Goal: Task Accomplishment & Management: Complete application form

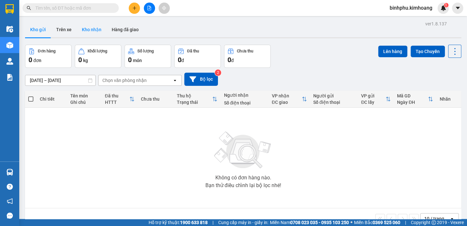
click at [89, 24] on button "Kho nhận" at bounding box center [92, 29] width 30 height 15
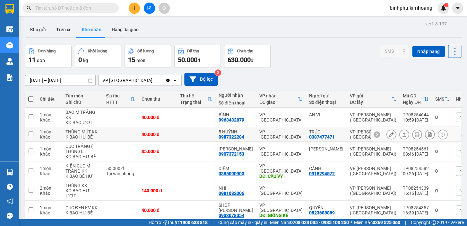
scroll to position [117, 0]
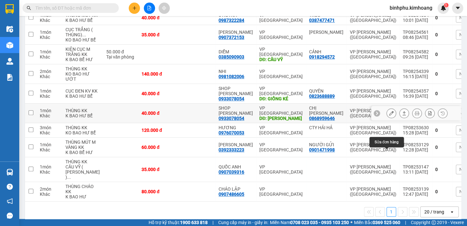
click at [389, 115] on icon at bounding box center [391, 113] width 4 height 4
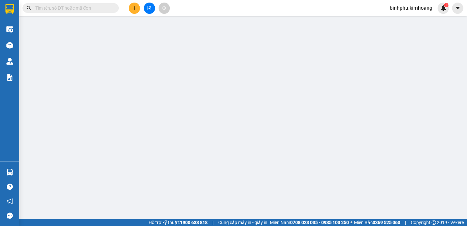
type input "0868959646"
type input "CHỊ [PERSON_NAME]"
type input "0933078054"
type input "SHOP [PERSON_NAME]"
type input "[PERSON_NAME]"
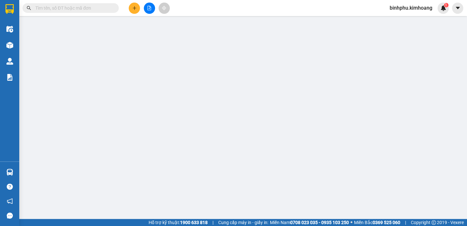
type input "40.000"
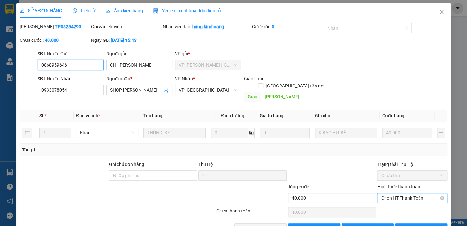
click at [396, 193] on span "Chọn HT Thanh Toán" at bounding box center [412, 198] width 63 height 10
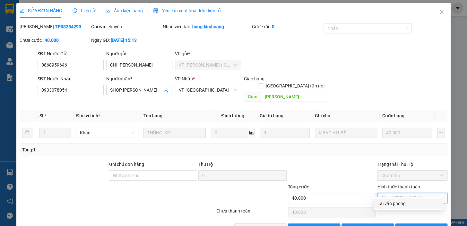
click at [395, 202] on div "Tại văn phòng" at bounding box center [409, 203] width 62 height 7
type input "0"
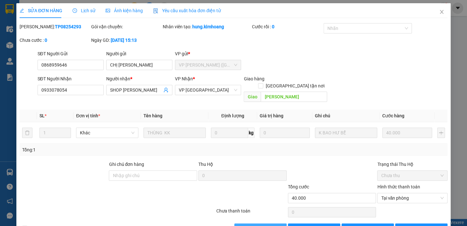
click at [248, 225] on span "[PERSON_NAME] và Giao hàng" at bounding box center [278, 228] width 62 height 7
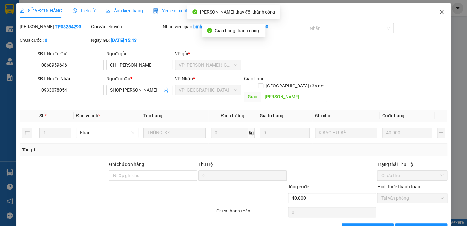
click at [439, 12] on icon "close" at bounding box center [441, 11] width 5 height 5
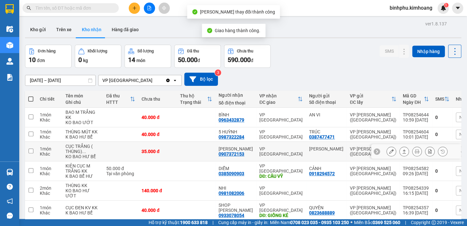
scroll to position [146, 0]
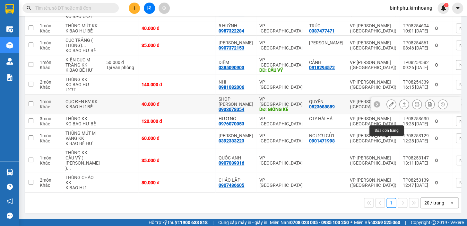
click at [389, 104] on icon at bounding box center [391, 104] width 4 height 4
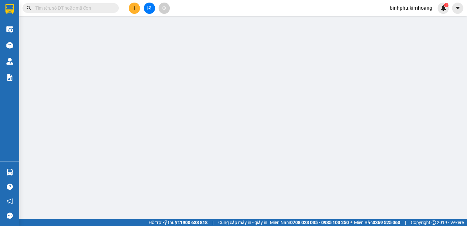
type input "0823688889"
type input "QUYÊN"
type input "0933078054"
type input "SHOP [PERSON_NAME]"
type input "GIỒNG KÉ"
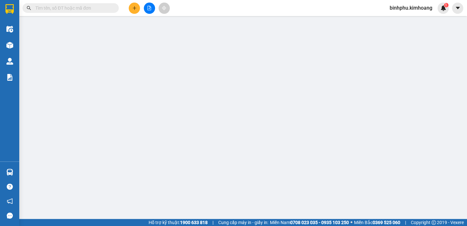
type input "40.000"
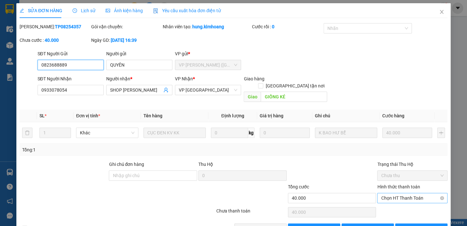
click at [389, 193] on span "Chọn HT Thanh Toán" at bounding box center [412, 198] width 63 height 10
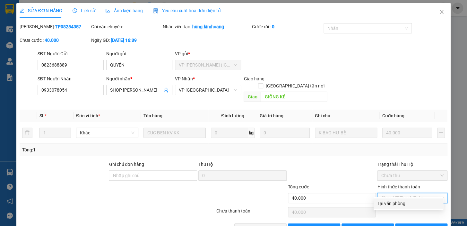
click at [387, 202] on div "Tại văn phòng" at bounding box center [409, 203] width 62 height 7
type input "0"
click at [268, 225] on span "[PERSON_NAME] và Giao hàng" at bounding box center [278, 228] width 62 height 7
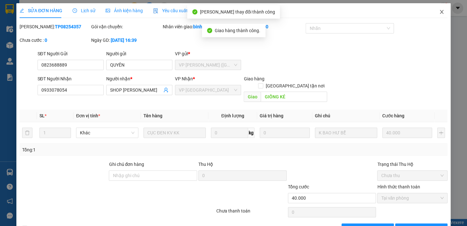
click at [439, 12] on icon "close" at bounding box center [441, 11] width 5 height 5
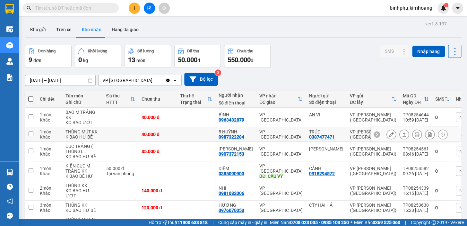
click at [390, 140] on button at bounding box center [391, 134] width 9 height 11
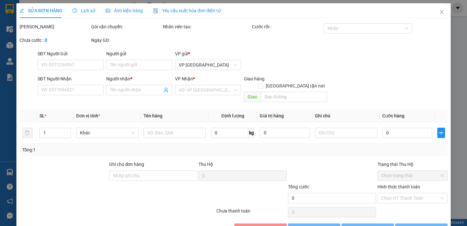
type input "0387477471"
type input "TRÚC"
type input "0987322284"
type input "5 HUỲNH"
type input "40.000"
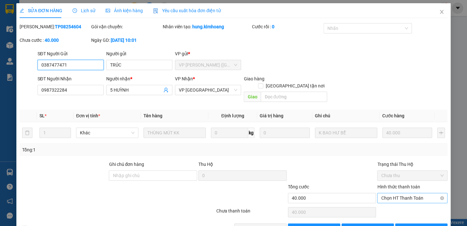
click at [395, 193] on span "Chọn HT Thanh Toán" at bounding box center [412, 198] width 63 height 10
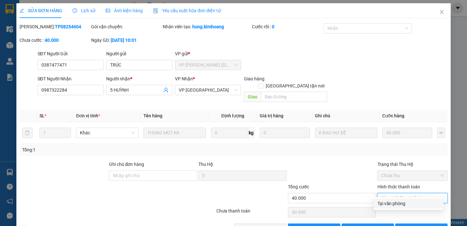
click at [390, 206] on div "Tại văn phòng" at bounding box center [409, 203] width 62 height 7
type input "0"
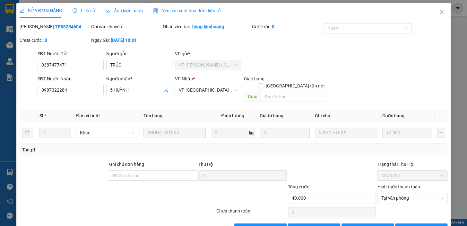
click at [267, 215] on div "Total Paid Fee 0 Total UnPaid Fee 40.000 Cash Collection Total Fee Mã ĐH: TP082…" at bounding box center [234, 128] width 428 height 210
click at [273, 225] on span "[PERSON_NAME] và Giao hàng" at bounding box center [278, 228] width 62 height 7
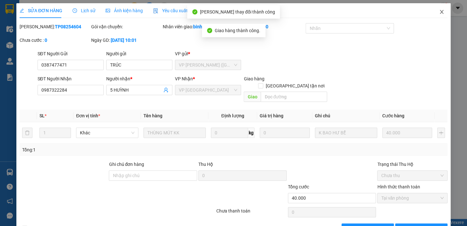
click at [440, 13] on icon "close" at bounding box center [441, 11] width 5 height 5
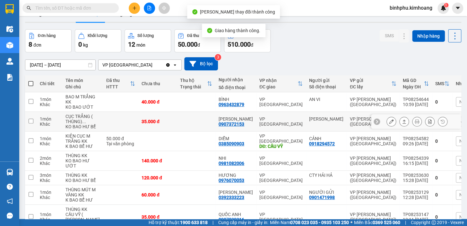
scroll to position [29, 0]
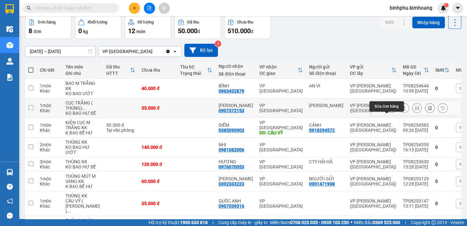
click at [389, 110] on icon at bounding box center [391, 108] width 4 height 4
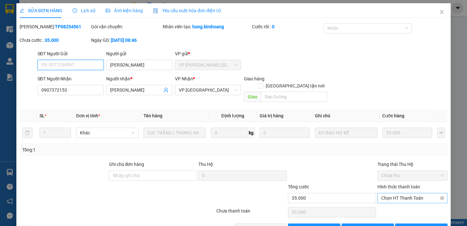
click at [398, 193] on span "Chọn HT Thanh Toán" at bounding box center [412, 198] width 63 height 10
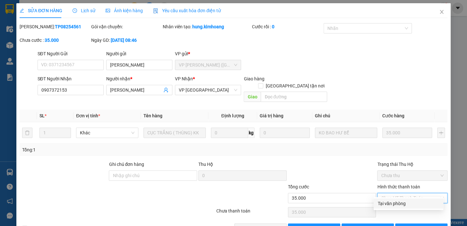
click at [396, 202] on div "Tại văn phòng" at bounding box center [409, 203] width 62 height 7
type input "0"
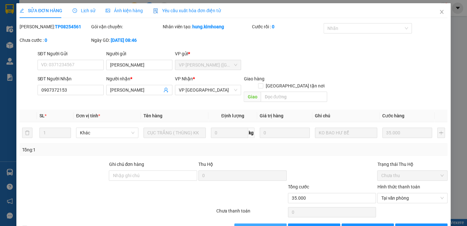
click at [282, 223] on button "[PERSON_NAME] và Giao hàng" at bounding box center [260, 228] width 52 height 10
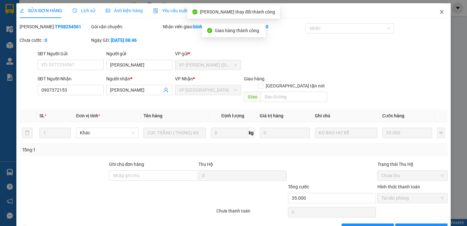
click at [439, 11] on icon "close" at bounding box center [441, 11] width 5 height 5
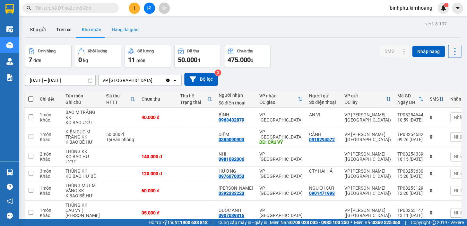
click at [117, 27] on button "Hàng đã giao" at bounding box center [125, 29] width 37 height 15
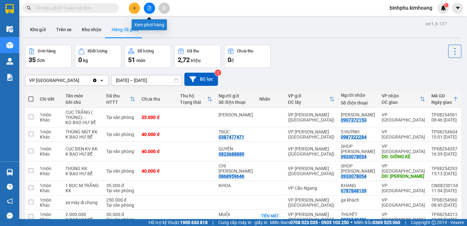
click at [150, 7] on icon "file-add" at bounding box center [150, 8] width 4 height 4
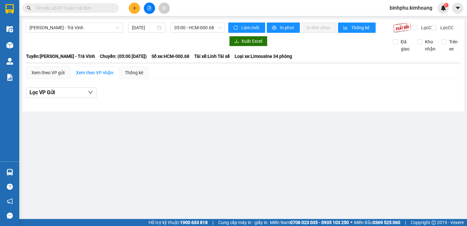
click at [148, 2] on div "Kết quả tìm kiếm ( 0 ) Bộ lọc No Data binhphu.kimhoang 1" at bounding box center [233, 8] width 467 height 16
click at [149, 5] on button at bounding box center [149, 8] width 11 height 11
click at [189, 27] on span "05:00 - HCM-000.68" at bounding box center [197, 28] width 47 height 10
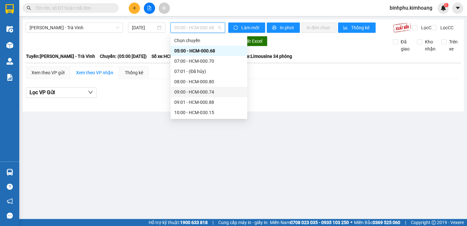
scroll to position [117, 0]
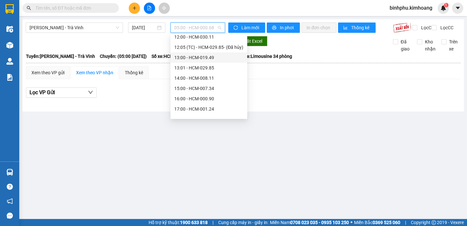
click at [213, 56] on div "13:00 - HCM-019.49" at bounding box center [208, 57] width 69 height 7
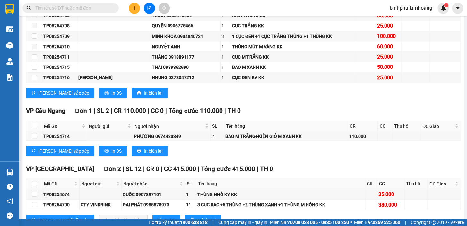
scroll to position [438, 0]
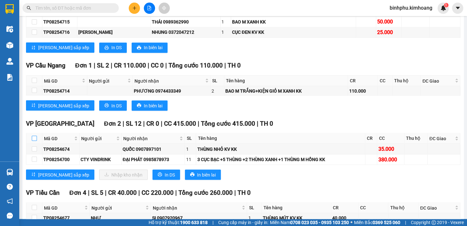
click at [34, 141] on input "checkbox" at bounding box center [34, 137] width 5 height 5
checkbox input "true"
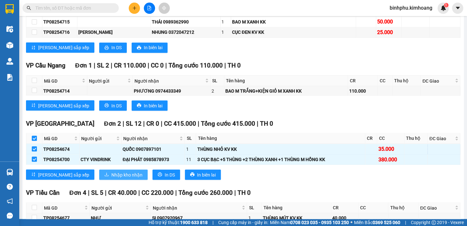
click at [111, 175] on span "Nhập kho nhận" at bounding box center [126, 174] width 31 height 7
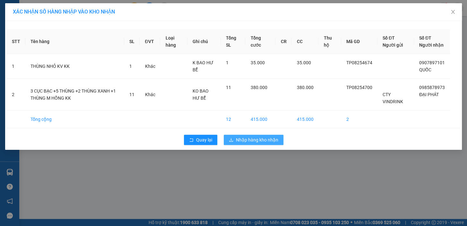
click at [238, 143] on span "Nhập hàng kho nhận" at bounding box center [257, 139] width 42 height 7
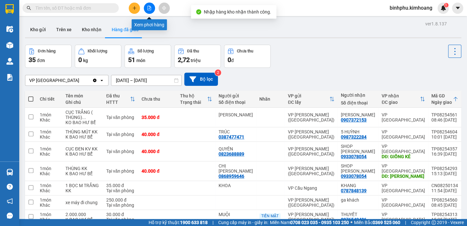
click at [150, 5] on button at bounding box center [149, 8] width 11 height 11
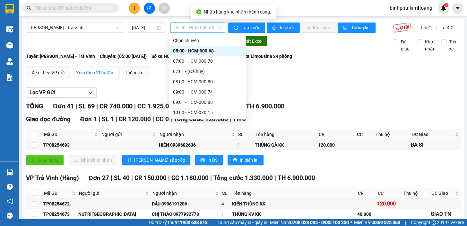
click at [197, 30] on span "05:00 - HCM-000.68" at bounding box center [197, 28] width 47 height 10
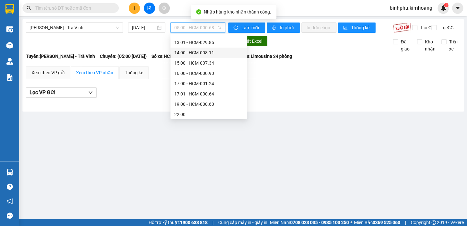
scroll to position [144, 0]
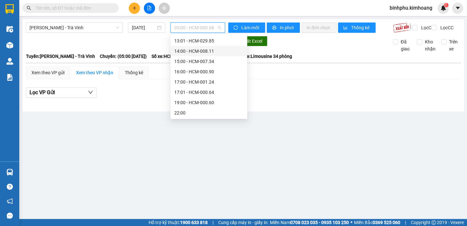
click at [208, 53] on div "14:00 - HCM-008.11" at bounding box center [208, 51] width 69 height 7
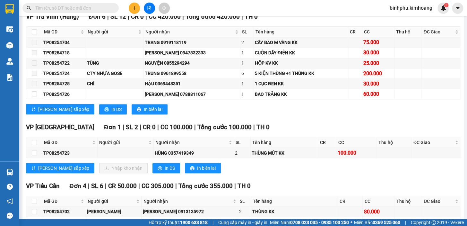
scroll to position [227, 0]
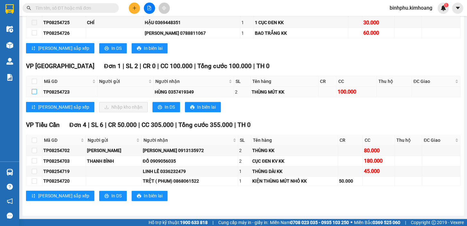
click at [35, 90] on input "checkbox" at bounding box center [34, 91] width 5 height 5
checkbox input "true"
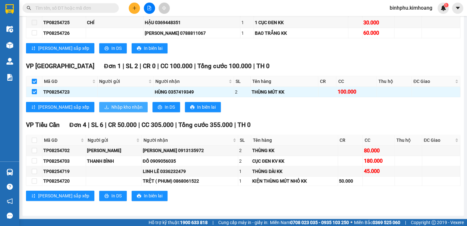
click at [111, 107] on span "Nhập kho nhận" at bounding box center [126, 106] width 31 height 7
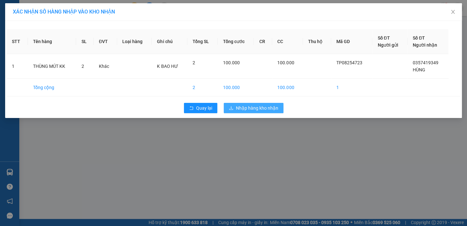
click at [232, 106] on icon "download" at bounding box center [231, 108] width 4 height 4
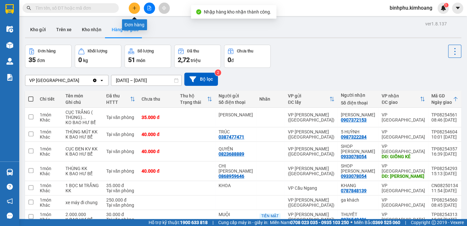
click at [151, 6] on icon "file-add" at bounding box center [149, 8] width 4 height 4
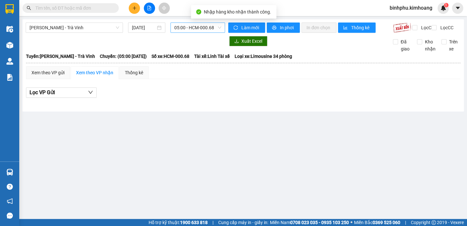
click at [187, 29] on span "05:00 - HCM-000.68" at bounding box center [197, 28] width 47 height 10
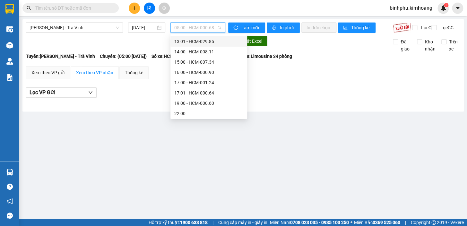
scroll to position [144, 0]
click at [210, 62] on div "15:00 - HCM-007.34" at bounding box center [208, 61] width 69 height 7
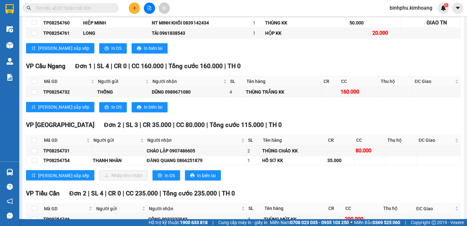
scroll to position [350, 0]
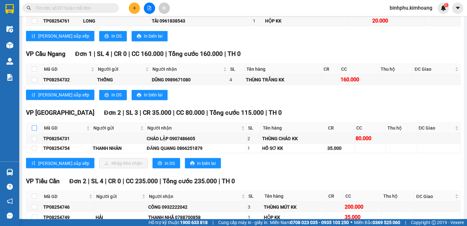
click at [32, 130] on input "checkbox" at bounding box center [34, 127] width 5 height 5
checkbox input "true"
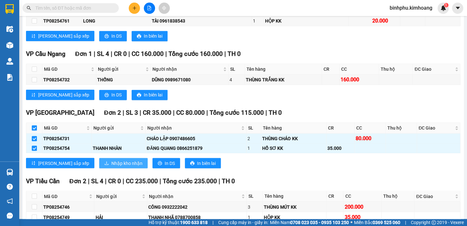
click at [111, 163] on span "Nhập kho nhận" at bounding box center [126, 162] width 31 height 7
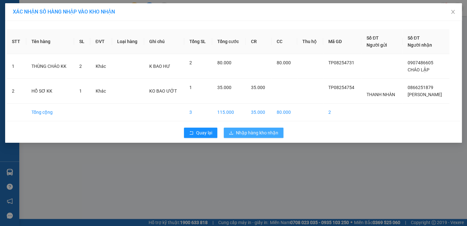
click at [271, 134] on span "Nhập hàng kho nhận" at bounding box center [257, 132] width 42 height 7
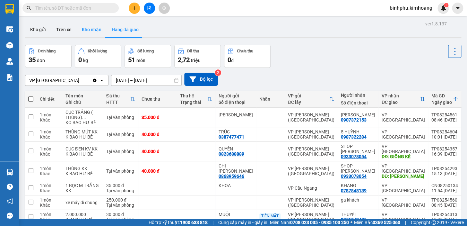
click at [81, 28] on button "Kho nhận" at bounding box center [92, 29] width 30 height 15
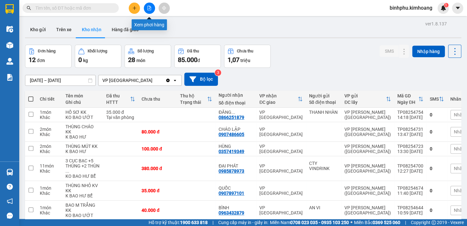
click at [152, 6] on button at bounding box center [149, 8] width 11 height 11
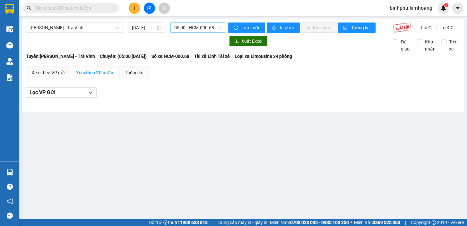
click at [177, 29] on span "05:00 - HCM-000.68" at bounding box center [197, 28] width 47 height 10
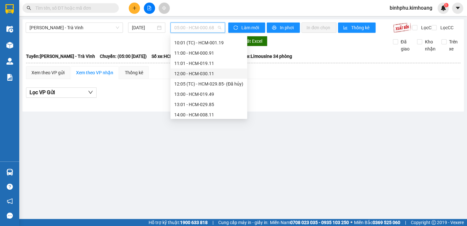
scroll to position [87, 0]
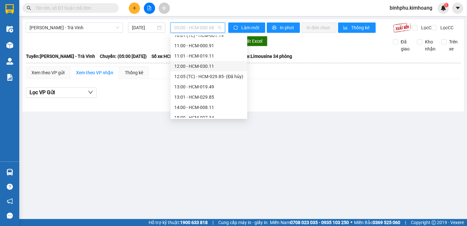
click at [207, 65] on div "12:00 - HCM-030.11" at bounding box center [208, 66] width 69 height 7
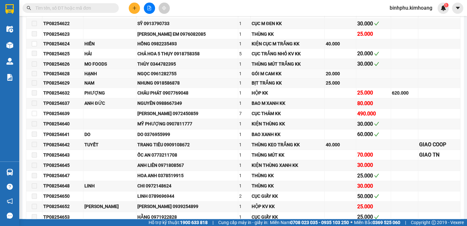
scroll to position [87, 0]
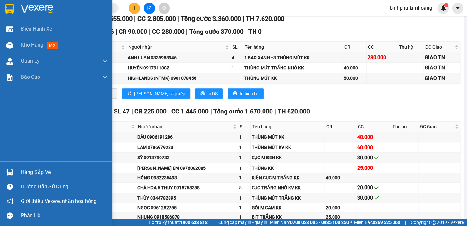
click at [26, 168] on div "Hàng sắp về" at bounding box center [64, 172] width 87 height 10
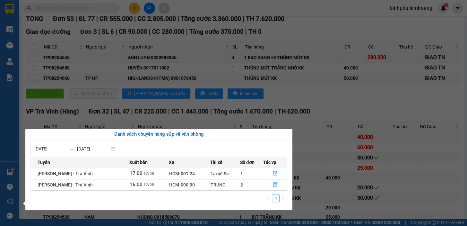
click at [318, 124] on section "Kết quả tìm kiếm ( 0 ) Bộ lọc No Data binhphu.[PERSON_NAME] 1 Điều hành xe Kho …" at bounding box center [233, 113] width 467 height 226
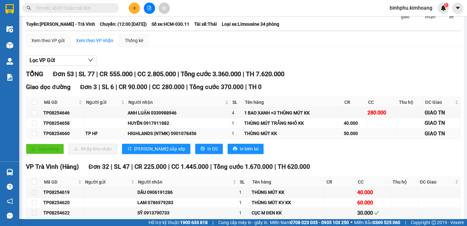
scroll to position [0, 0]
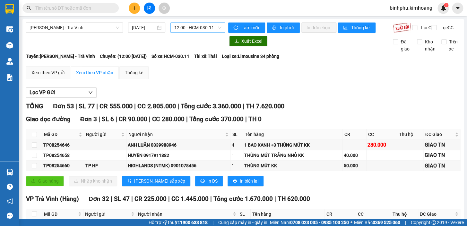
click at [205, 23] on span "12:00 - HCM-030.11" at bounding box center [197, 28] width 47 height 10
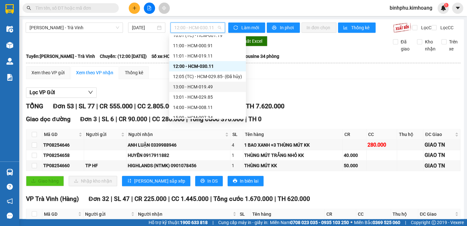
click at [217, 89] on div "13:00 - HCM-019.49" at bounding box center [207, 86] width 69 height 7
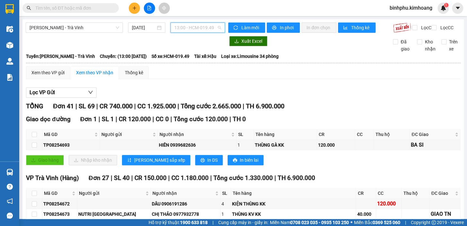
click at [200, 26] on span "13:00 - HCM-019.49" at bounding box center [197, 28] width 47 height 10
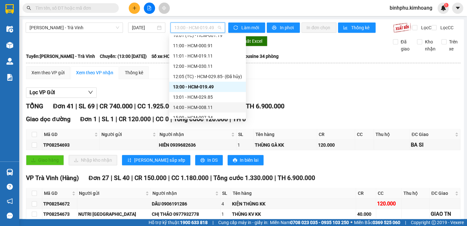
click at [209, 104] on div "14:00 - HCM-008.11" at bounding box center [207, 107] width 69 height 7
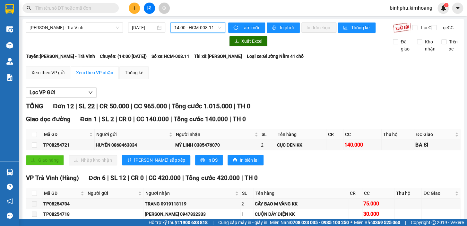
click at [205, 29] on span "14:00 - HCM-008.11" at bounding box center [197, 28] width 47 height 10
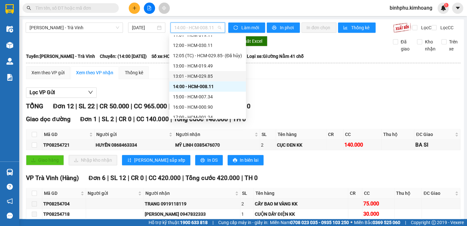
scroll to position [117, 0]
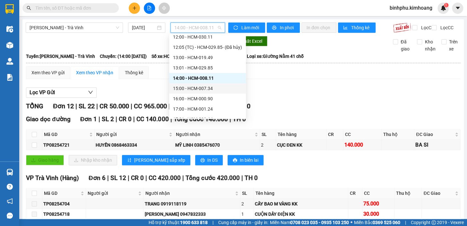
click at [212, 86] on div "15:00 - HCM-007.34" at bounding box center [207, 88] width 69 height 7
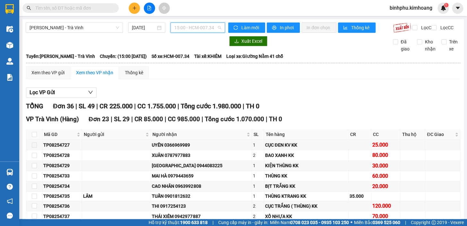
click at [212, 24] on span "15:00 - HCM-007.34" at bounding box center [197, 28] width 47 height 10
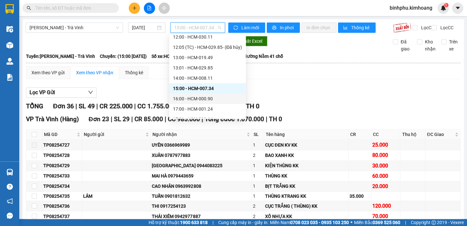
click at [205, 98] on div "16:00 - HCM-000.90" at bounding box center [207, 98] width 69 height 7
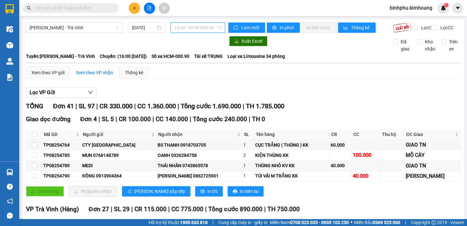
click at [175, 26] on span "16:00 - HCM-000.90" at bounding box center [197, 28] width 47 height 10
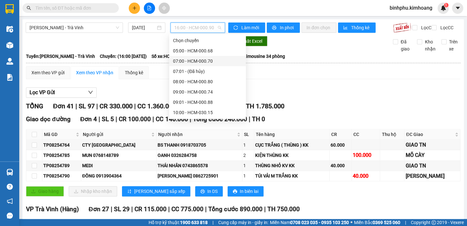
click at [212, 59] on div "07:00 - HCM-000.70" at bounding box center [207, 60] width 69 height 7
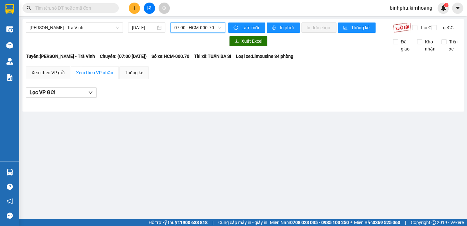
click at [208, 28] on span "07:00 - HCM-000.70" at bounding box center [197, 28] width 47 height 10
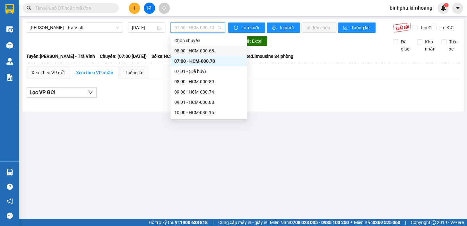
click at [202, 46] on div "05:00 - HCM-000.68" at bounding box center [208, 51] width 77 height 10
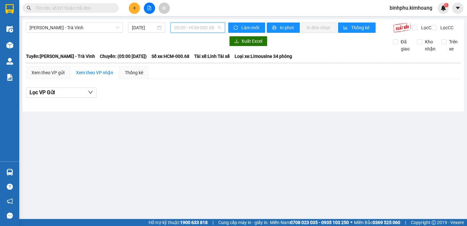
click at [194, 30] on span "05:00 - HCM-000.68" at bounding box center [197, 28] width 47 height 10
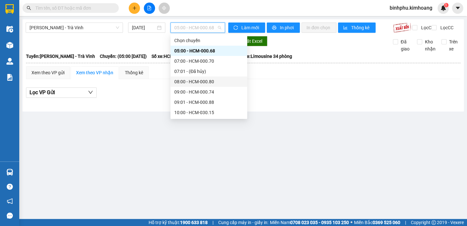
click at [205, 81] on div "08:00 - HCM-000.80" at bounding box center [208, 81] width 69 height 7
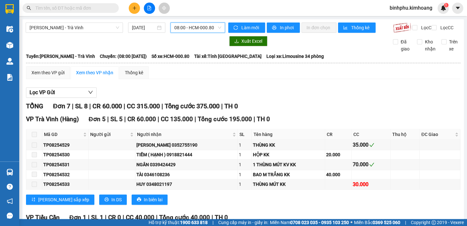
click at [203, 24] on span "08:00 - HCM-000.80" at bounding box center [197, 28] width 47 height 10
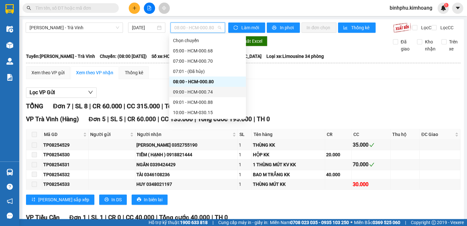
click at [202, 89] on div "09:00 - HCM-000.74" at bounding box center [207, 91] width 69 height 7
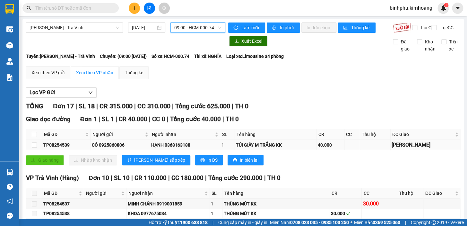
click at [31, 148] on td at bounding box center [34, 145] width 16 height 10
click at [32, 147] on input "checkbox" at bounding box center [34, 144] width 5 height 5
checkbox input "true"
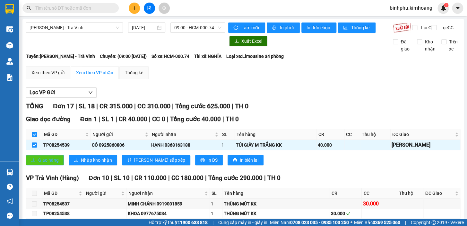
click at [58, 163] on span "Giao hàng" at bounding box center [48, 159] width 21 height 7
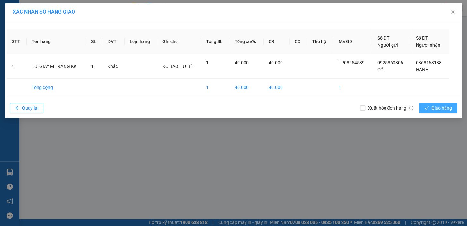
click at [430, 106] on button "Giao hàng" at bounding box center [438, 108] width 38 height 10
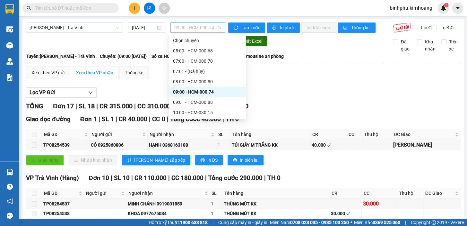
click at [178, 23] on span "09:00 - HCM-000.74" at bounding box center [197, 28] width 47 height 10
click at [204, 113] on div "10:00 - HCM-030.15" at bounding box center [207, 112] width 69 height 7
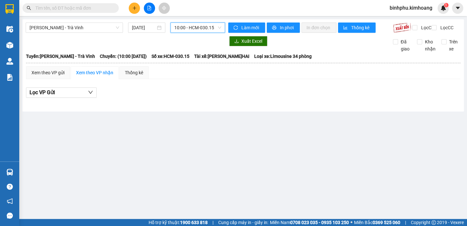
click at [209, 30] on span "10:00 - HCM-030.15" at bounding box center [197, 28] width 47 height 10
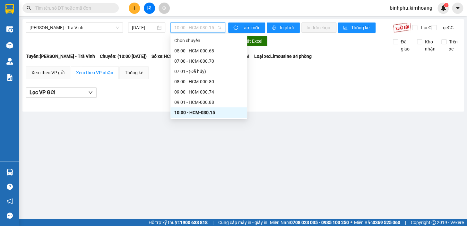
click at [191, 90] on div "Chọn chuyến 05:00 - HCM-000.68 07:00 - HCM-000.70 07:01 - (Đã hủy) 08:00 - HCM-…" at bounding box center [208, 148] width 77 height 226
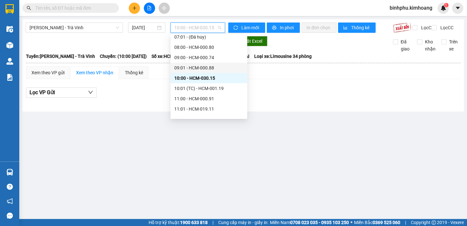
scroll to position [58, 0]
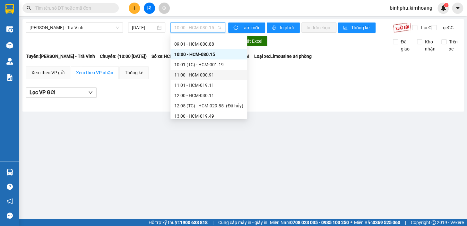
click at [219, 72] on div "11:00 - HCM-000.91" at bounding box center [208, 74] width 69 height 7
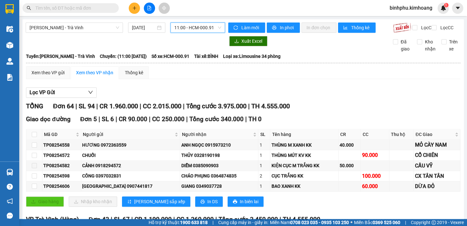
click at [204, 23] on span "11:00 - HCM-000.91" at bounding box center [197, 28] width 47 height 10
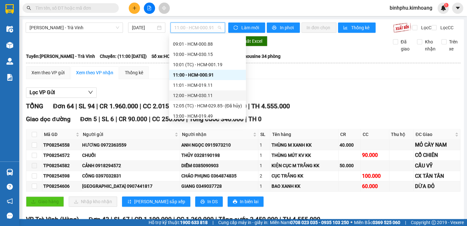
click at [210, 93] on div "12:00 - HCM-030.11" at bounding box center [207, 95] width 69 height 7
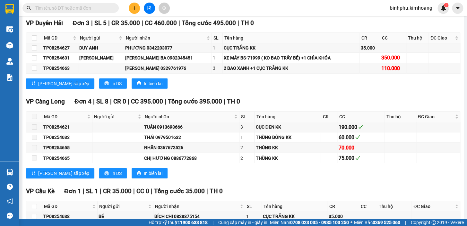
scroll to position [831, 0]
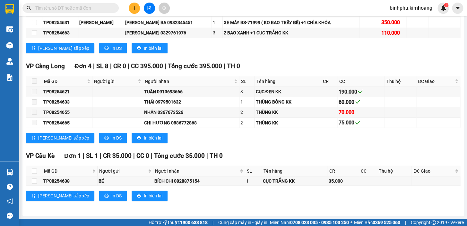
drag, startPoint x: 379, startPoint y: 158, endPoint x: 273, endPoint y: 144, distance: 106.8
click at [273, 144] on div "VP Càng Long Đơn 4 | SL 8 | CR 0 | CC 395.000 | Tổng cước 395.000 | TH 0 Mã GD …" at bounding box center [243, 104] width 434 height 86
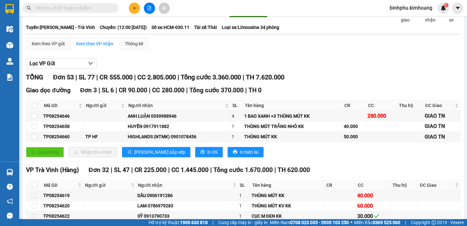
scroll to position [0, 0]
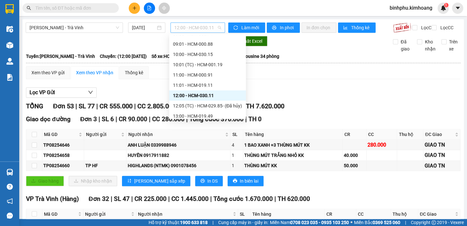
click at [193, 30] on span "12:00 - HCM-030.11" at bounding box center [197, 28] width 47 height 10
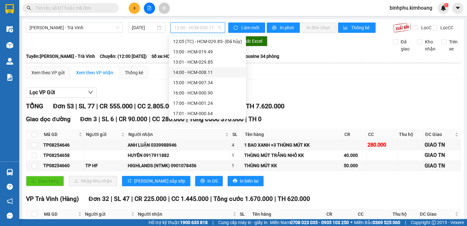
scroll to position [144, 0]
click at [215, 80] on div "17:00 - HCM-001.24" at bounding box center [207, 81] width 69 height 7
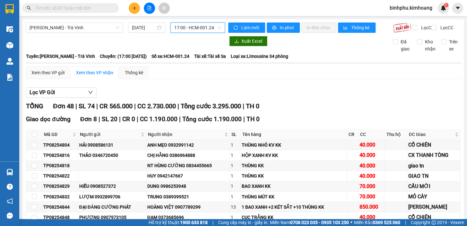
scroll to position [29, 0]
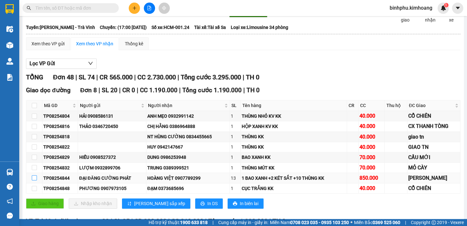
click at [33, 180] on input "checkbox" at bounding box center [34, 177] width 5 height 5
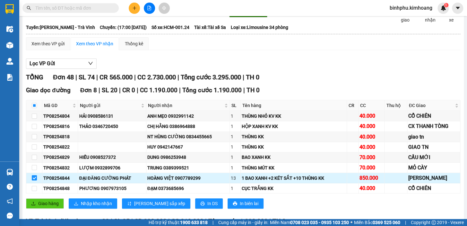
click at [33, 180] on input "checkbox" at bounding box center [34, 177] width 5 height 5
checkbox input "false"
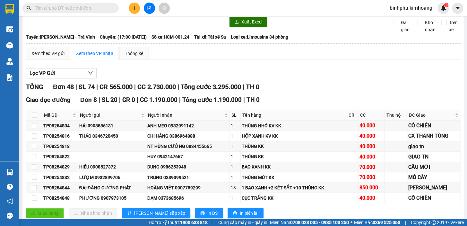
scroll to position [87, 0]
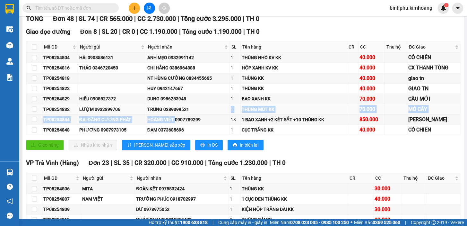
drag, startPoint x: 172, startPoint y: 123, endPoint x: 211, endPoint y: 118, distance: 39.0
click at [211, 118] on tbody "TP08254804 HẢI 0908586131 ANH MẸO 0932991142 1 THÙNG NHỎ KV KK 40.000 CỔ CHIÊN …" at bounding box center [243, 93] width 434 height 83
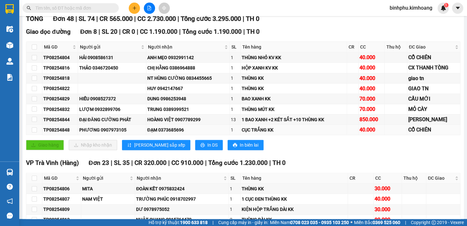
click at [207, 132] on div "ĐẠM 0373685696" at bounding box center [188, 129] width 82 height 7
drag, startPoint x: 172, startPoint y: 124, endPoint x: 202, endPoint y: 127, distance: 30.1
click at [202, 123] on div "HOÀNG VIỆT 0907789299" at bounding box center [188, 119] width 82 height 7
copy div "0907789299"
click at [103, 5] on input "text" at bounding box center [73, 7] width 76 height 7
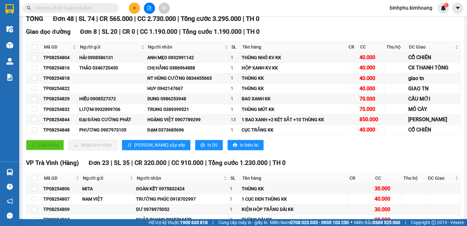
paste input "0907789299"
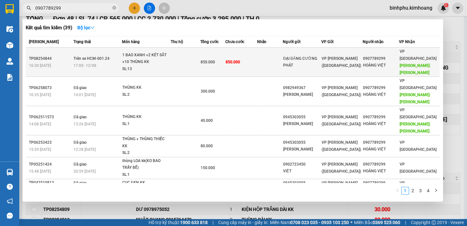
type input "0907789299"
click at [240, 60] on span "850.000" at bounding box center [233, 62] width 14 height 4
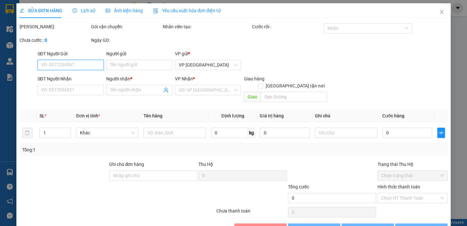
type input "ĐẠI ĐĂNG CƯỜNG PHÁT"
type input "0907789299"
type input "HOÀNG VIỆT"
type input "[PERSON_NAME]"
type input "850.000"
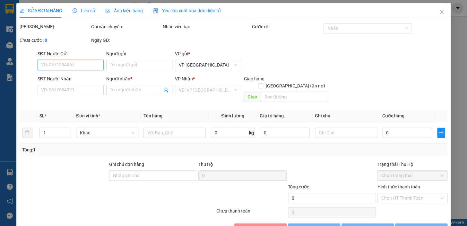
type input "850.000"
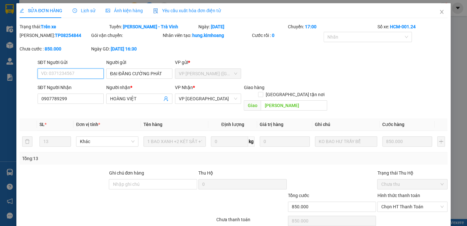
scroll to position [13, 0]
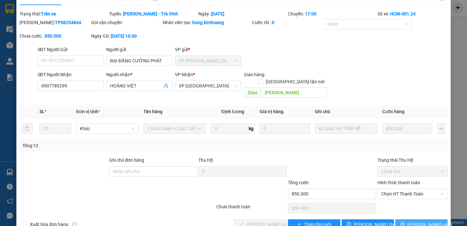
click at [407, 219] on button "[PERSON_NAME] và In" at bounding box center [421, 224] width 52 height 10
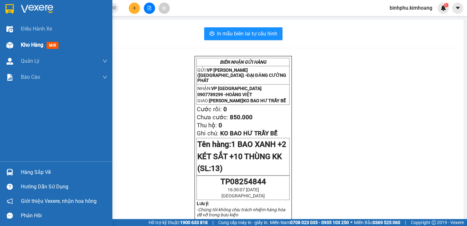
click at [15, 40] on div "Kho hàng mới" at bounding box center [56, 45] width 112 height 16
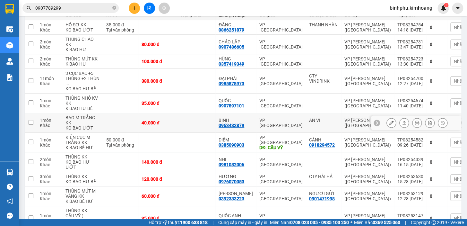
scroll to position [117, 0]
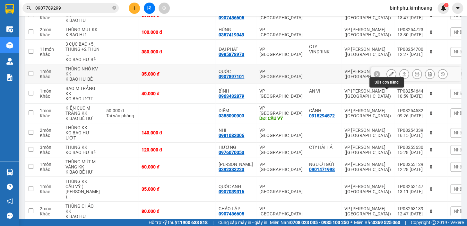
click at [388, 80] on button at bounding box center [391, 73] width 9 height 11
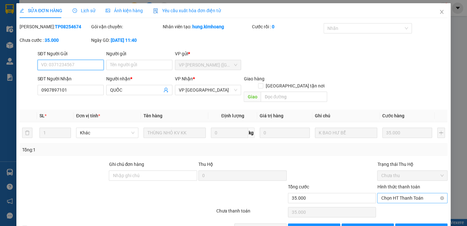
click at [390, 193] on span "Chọn HT Thanh Toán" at bounding box center [412, 198] width 63 height 10
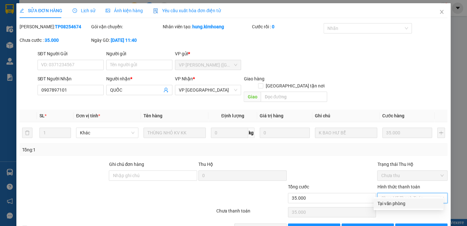
click at [387, 205] on div "Tại văn phòng" at bounding box center [409, 203] width 62 height 7
type input "0"
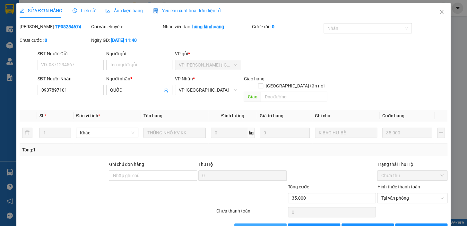
click at [275, 223] on button "[PERSON_NAME] và Giao hàng" at bounding box center [260, 228] width 52 height 10
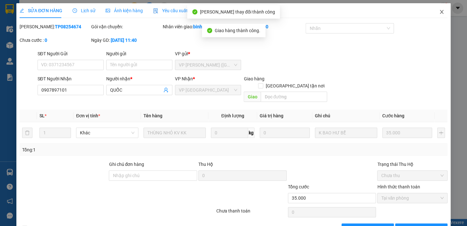
click at [441, 14] on span "Close" at bounding box center [442, 12] width 18 height 18
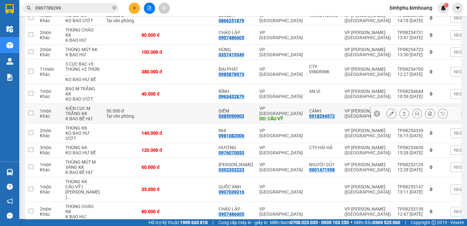
scroll to position [87, 0]
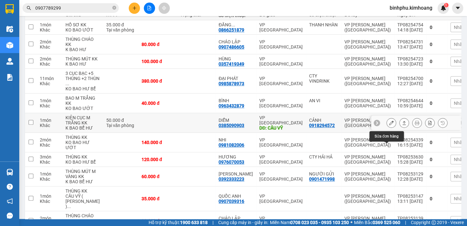
click at [389, 125] on icon at bounding box center [391, 122] width 4 height 4
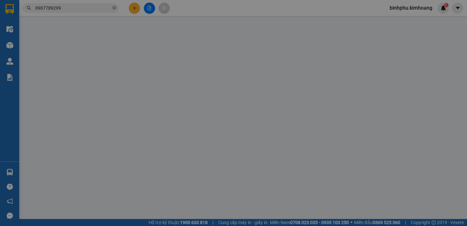
type input "0918294572"
type input "CẢNH"
type input "0385090903"
type input "DIỄM"
type input "CẦU VỸ"
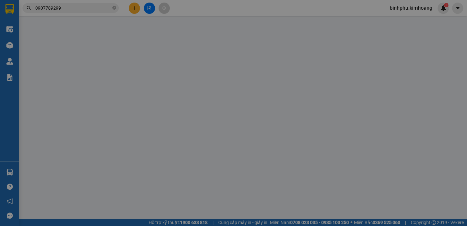
type input "50.000"
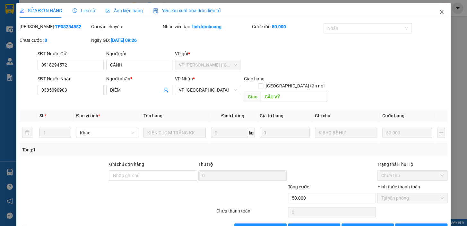
click at [439, 13] on icon "close" at bounding box center [441, 11] width 5 height 5
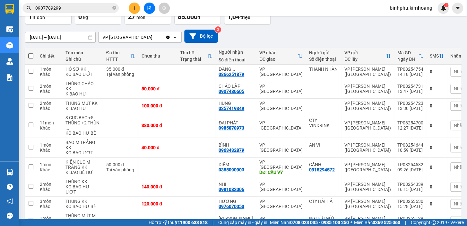
scroll to position [33, 0]
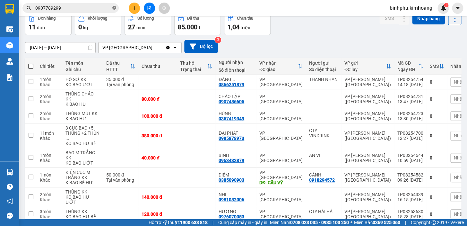
click at [113, 9] on icon "close-circle" at bounding box center [114, 8] width 4 height 4
click at [101, 9] on input "text" at bounding box center [73, 7] width 76 height 7
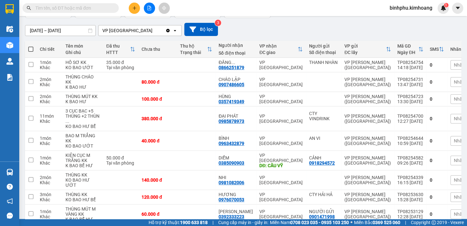
scroll to position [0, 0]
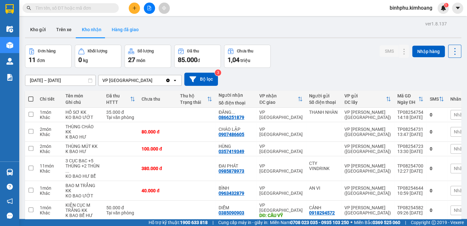
click at [116, 26] on button "Hàng đã giao" at bounding box center [125, 29] width 37 height 15
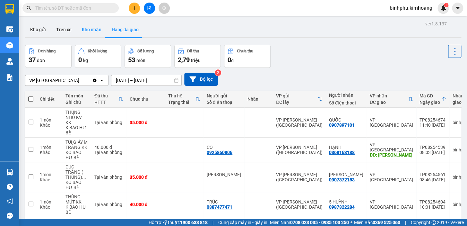
click at [86, 31] on button "Kho nhận" at bounding box center [92, 29] width 30 height 15
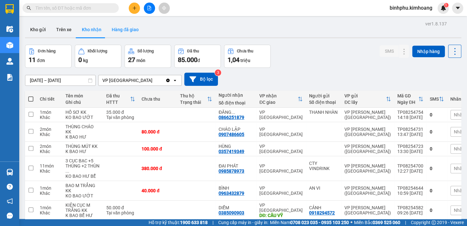
click at [120, 26] on button "Hàng đã giao" at bounding box center [125, 29] width 37 height 15
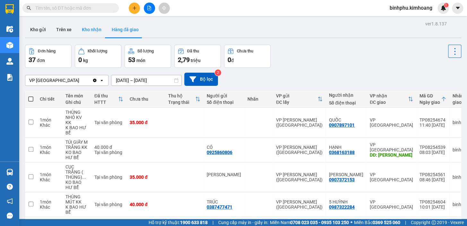
click at [90, 28] on button "Kho nhận" at bounding box center [92, 29] width 30 height 15
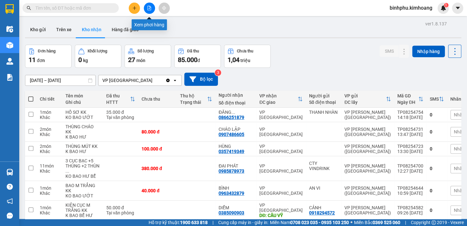
click at [150, 9] on icon "file-add" at bounding box center [149, 8] width 4 height 4
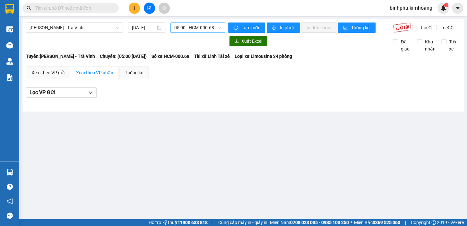
click at [193, 31] on span "05:00 - HCM-000.68" at bounding box center [197, 28] width 47 height 10
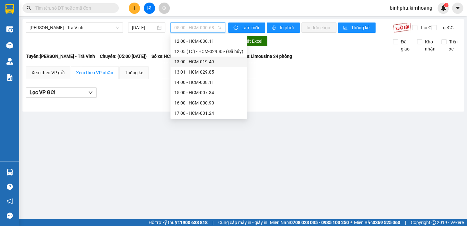
scroll to position [117, 0]
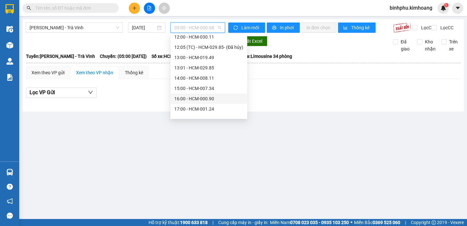
click at [193, 99] on div "16:00 - HCM-000.90" at bounding box center [208, 98] width 69 height 7
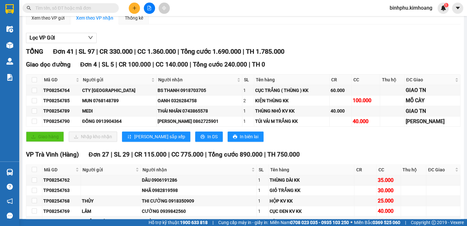
scroll to position [117, 0]
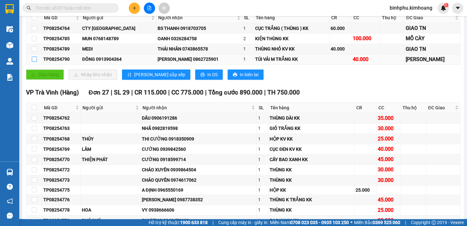
click at [33, 62] on input "checkbox" at bounding box center [34, 59] width 5 height 5
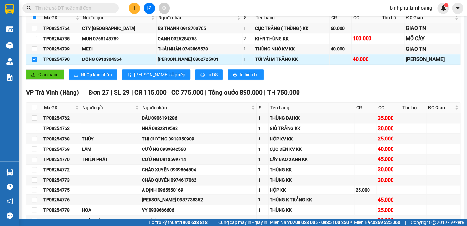
click at [33, 62] on input "checkbox" at bounding box center [34, 59] width 5 height 5
checkbox input "false"
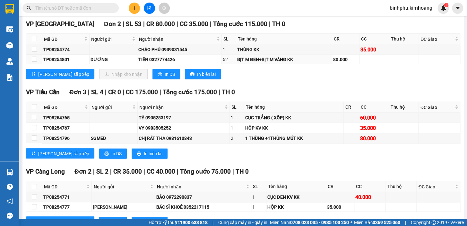
scroll to position [438, 0]
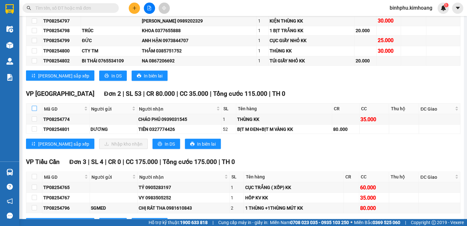
click at [35, 111] on input "checkbox" at bounding box center [34, 108] width 5 height 5
checkbox input "true"
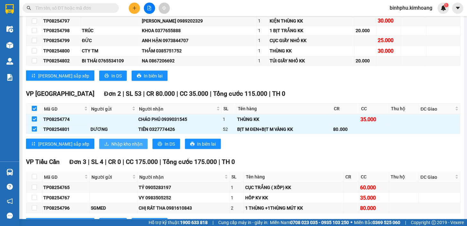
click at [111, 144] on span "Nhập kho nhận" at bounding box center [126, 143] width 31 height 7
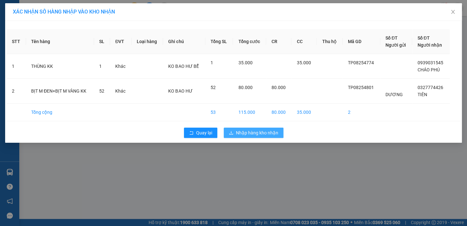
click at [261, 131] on span "Nhập hàng kho nhận" at bounding box center [257, 132] width 42 height 7
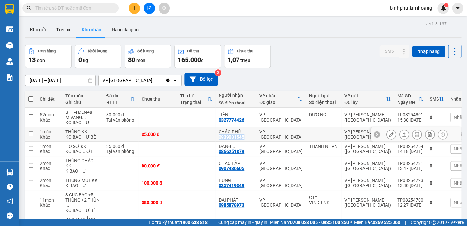
drag, startPoint x: 205, startPoint y: 149, endPoint x: 240, endPoint y: 153, distance: 35.2
click at [240, 142] on tr "1 món Khác THÙNG KK KO BAO HƯ BỂ 35.000 đ CHÁO PHÚ 0939031545 VP [GEOGRAPHIC_DA…" at bounding box center [255, 134] width 461 height 14
checkbox input "true"
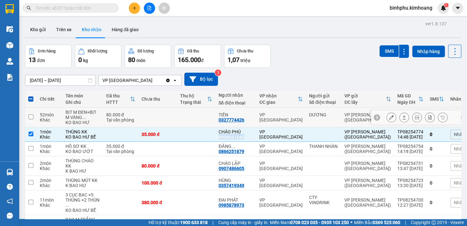
copy div "0939031545"
click at [109, 11] on input "text" at bounding box center [73, 7] width 76 height 7
paste input "0939031545"
type input "0939031545"
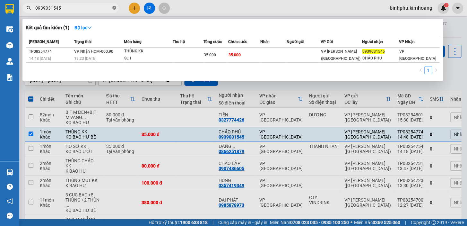
click at [114, 8] on icon "close-circle" at bounding box center [114, 8] width 4 height 4
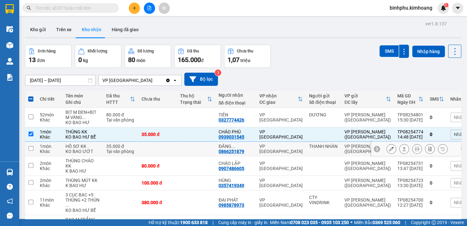
scroll to position [58, 0]
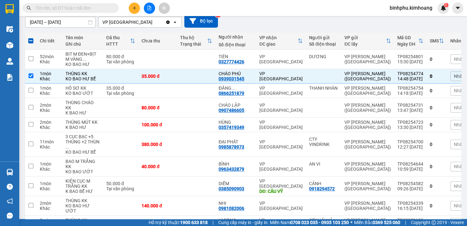
click at [85, 9] on input "text" at bounding box center [73, 7] width 76 height 7
click at [32, 78] on input "checkbox" at bounding box center [31, 75] width 5 height 5
checkbox input "false"
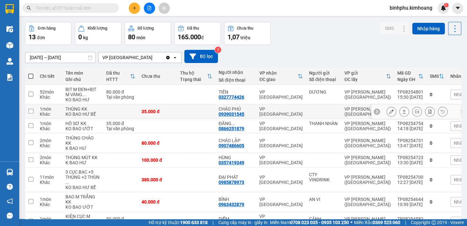
scroll to position [0, 0]
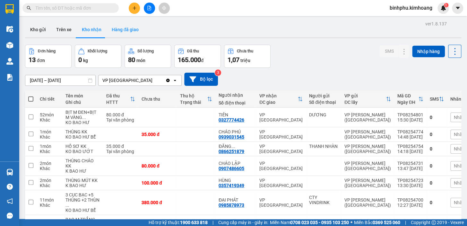
click at [123, 33] on button "Hàng đã giao" at bounding box center [125, 29] width 37 height 15
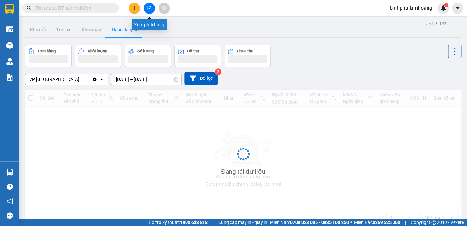
click at [148, 9] on icon "file-add" at bounding box center [149, 8] width 4 height 4
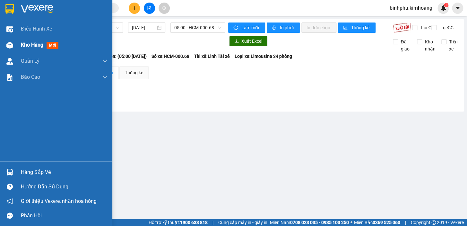
click at [28, 43] on span "Kho hàng" at bounding box center [32, 45] width 22 height 6
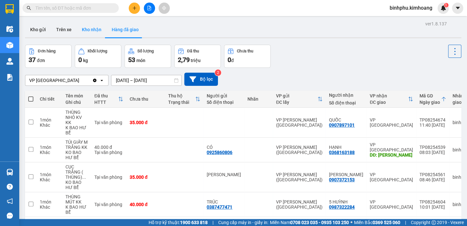
click at [85, 30] on button "Kho nhận" at bounding box center [92, 29] width 30 height 15
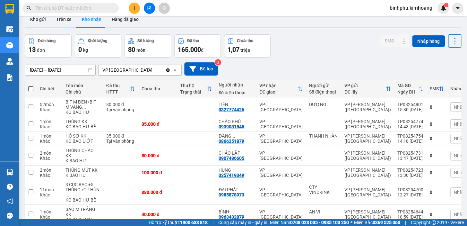
scroll to position [10, 0]
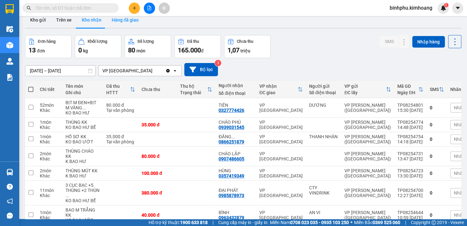
click at [129, 23] on button "Hàng đã giao" at bounding box center [125, 19] width 37 height 15
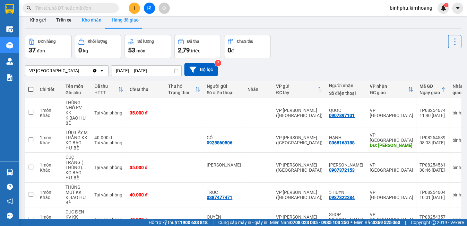
click at [95, 22] on button "Kho nhận" at bounding box center [92, 19] width 30 height 15
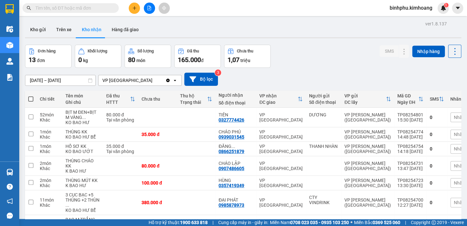
click at [119, 18] on main "ver 1.8.137 Kho gửi Trên xe Kho nhận Hàng đã giao Đơn hàng 13 đơn Khối lượng 0 …" at bounding box center [233, 109] width 467 height 219
click at [125, 35] on button "Hàng đã giao" at bounding box center [125, 29] width 37 height 15
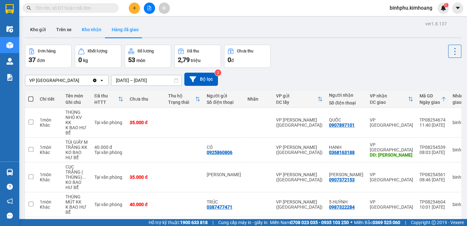
click at [82, 31] on button "Kho nhận" at bounding box center [92, 29] width 30 height 15
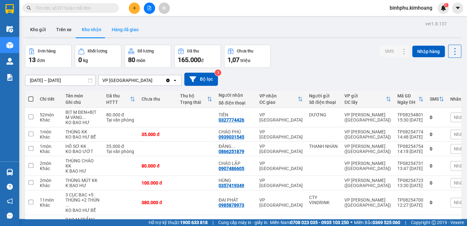
click at [138, 31] on button "Hàng đã giao" at bounding box center [125, 29] width 37 height 15
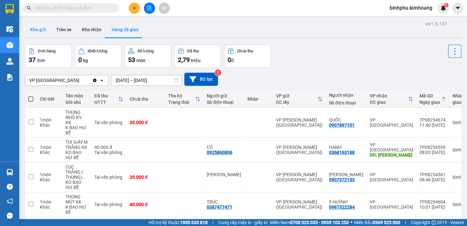
click at [41, 31] on button "Kho gửi" at bounding box center [38, 29] width 26 height 15
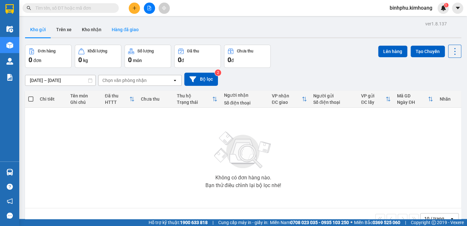
click at [118, 28] on button "Hàng đã giao" at bounding box center [125, 29] width 37 height 15
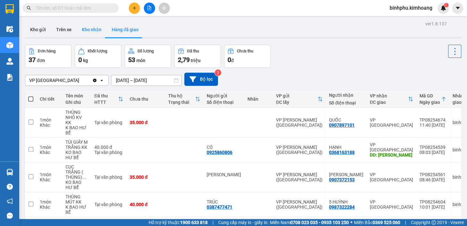
click at [104, 29] on button "Kho nhận" at bounding box center [92, 29] width 30 height 15
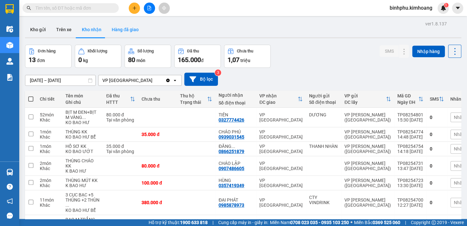
click at [121, 27] on button "Hàng đã giao" at bounding box center [125, 29] width 37 height 15
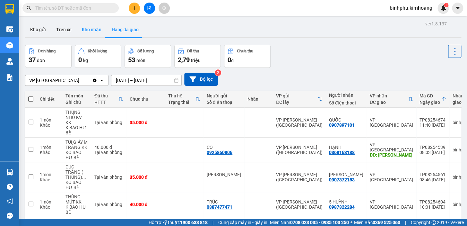
click at [97, 28] on button "Kho nhận" at bounding box center [92, 29] width 30 height 15
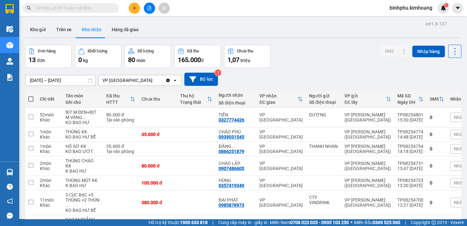
click at [89, 6] on input "text" at bounding box center [73, 7] width 76 height 7
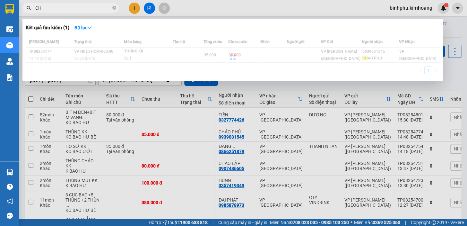
type input "C"
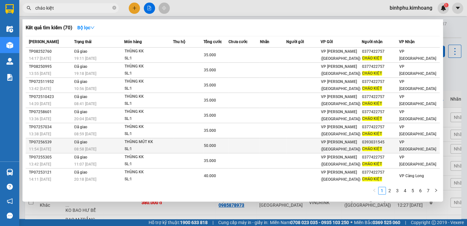
type input "cháo kiệt"
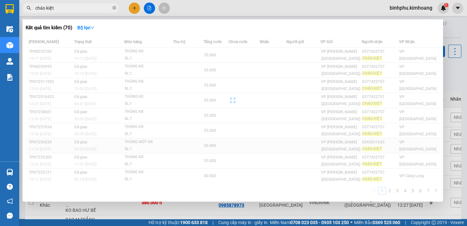
click at [391, 141] on div "Mã ĐH Trạng thái Món hàng Thu hộ Tổng cước Chưa cước Nhãn Người gửi VP Gửi Ngườ…" at bounding box center [233, 117] width 414 height 162
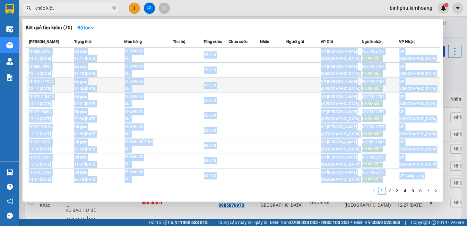
click at [176, 82] on td at bounding box center [188, 85] width 31 height 15
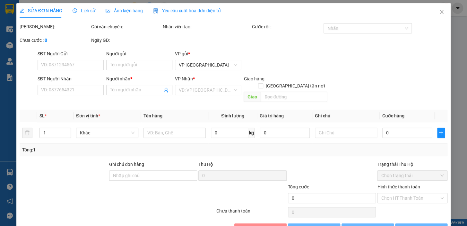
type input "0377422757"
type input "CHÁO KIỆT"
type input "35.000"
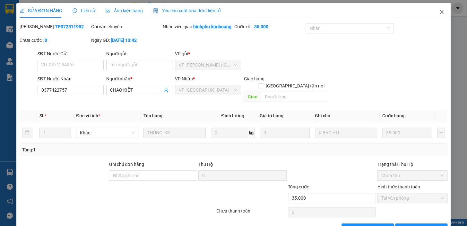
click at [439, 10] on icon "close" at bounding box center [441, 11] width 5 height 5
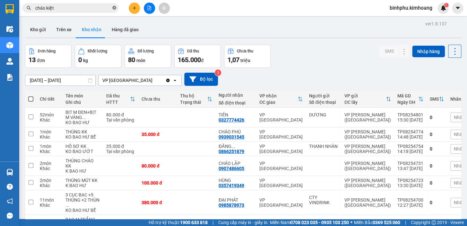
click at [114, 8] on icon "close-circle" at bounding box center [114, 8] width 4 height 4
click at [97, 8] on input "text" at bounding box center [73, 7] width 76 height 7
paste input "0939031545"
type input "0939031545"
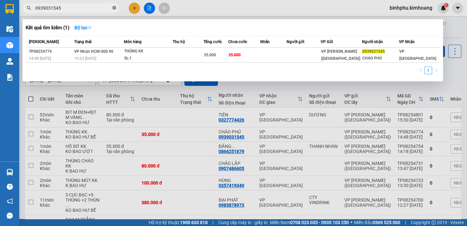
click at [114, 9] on icon "close-circle" at bounding box center [114, 8] width 4 height 4
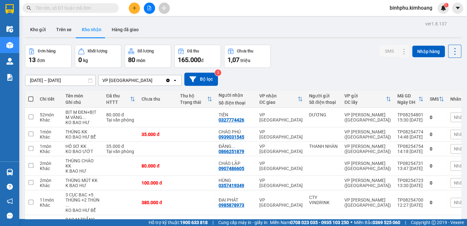
click at [98, 8] on input "text" at bounding box center [73, 7] width 76 height 7
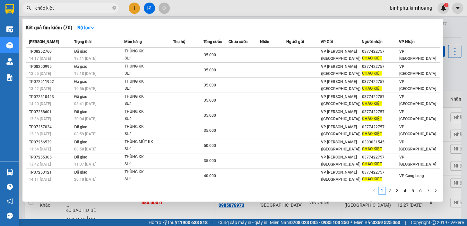
type input "cháo kiệt"
click at [467, 166] on div at bounding box center [233, 113] width 467 height 226
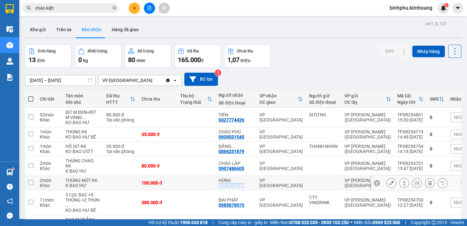
drag, startPoint x: 208, startPoint y: 207, endPoint x: 233, endPoint y: 209, distance: 25.1
click at [233, 188] on div "HÙNG 0357419349" at bounding box center [236, 183] width 34 height 10
checkbox input "true"
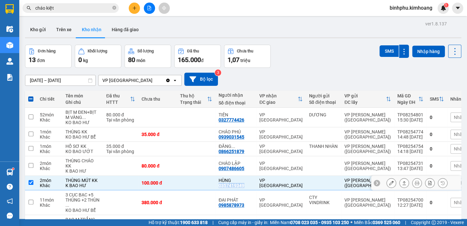
copy div "0357419349"
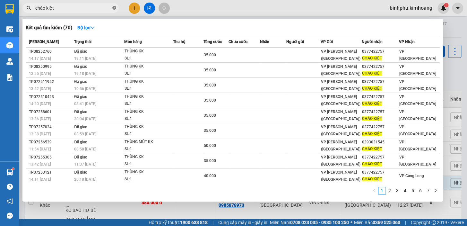
click at [114, 5] on span at bounding box center [114, 8] width 4 height 6
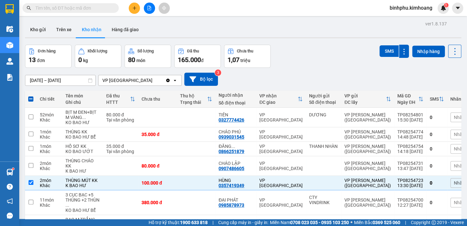
click at [107, 8] on input "text" at bounding box center [73, 7] width 76 height 7
paste input "0357419349"
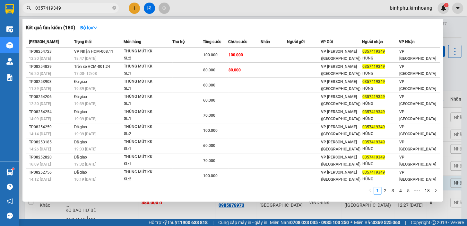
type input "0357419349"
click at [115, 9] on icon "close-circle" at bounding box center [114, 8] width 4 height 4
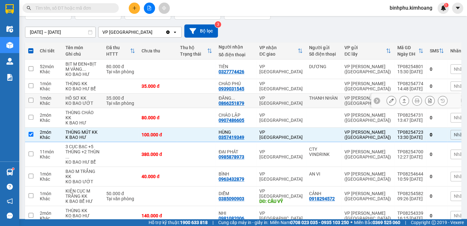
scroll to position [58, 0]
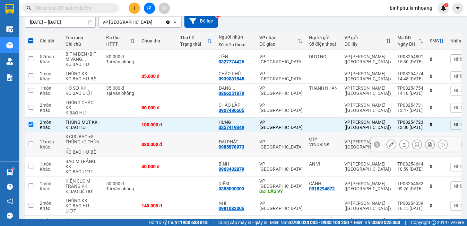
click at [387, 150] on button at bounding box center [391, 144] width 9 height 11
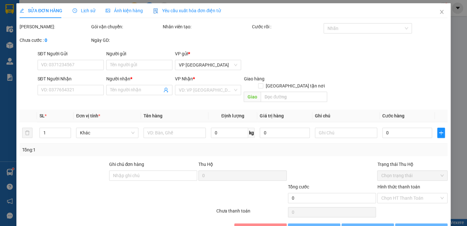
type input "CTY VINDRINK"
type input "0985878973"
type input "ĐẠI PHÁT"
type input "380.000"
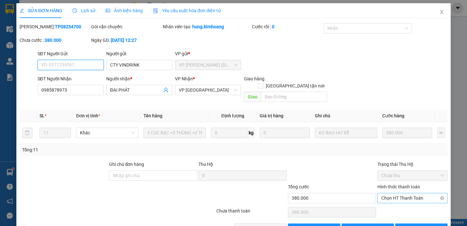
click at [420, 193] on span "Chọn HT Thanh Toán" at bounding box center [412, 198] width 63 height 10
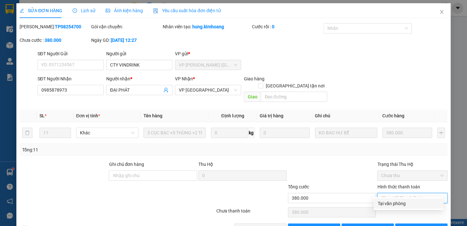
click at [410, 200] on div "Tại văn phòng" at bounding box center [409, 203] width 62 height 7
type input "0"
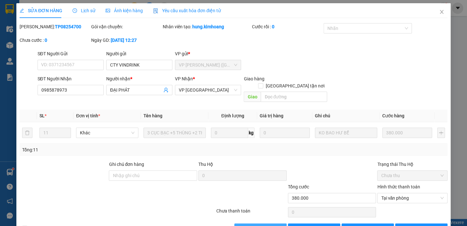
click at [247, 225] on span "[PERSON_NAME] và Giao hàng" at bounding box center [278, 228] width 62 height 7
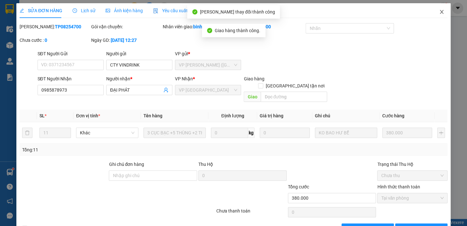
click at [434, 9] on span "Close" at bounding box center [442, 12] width 18 height 18
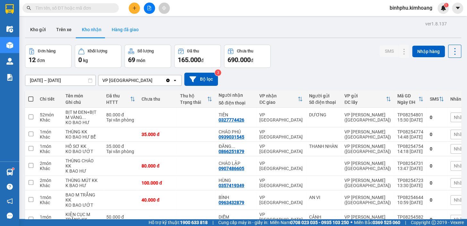
click at [126, 30] on button "Hàng đã giao" at bounding box center [125, 29] width 37 height 15
